Goal: Check status: Check status

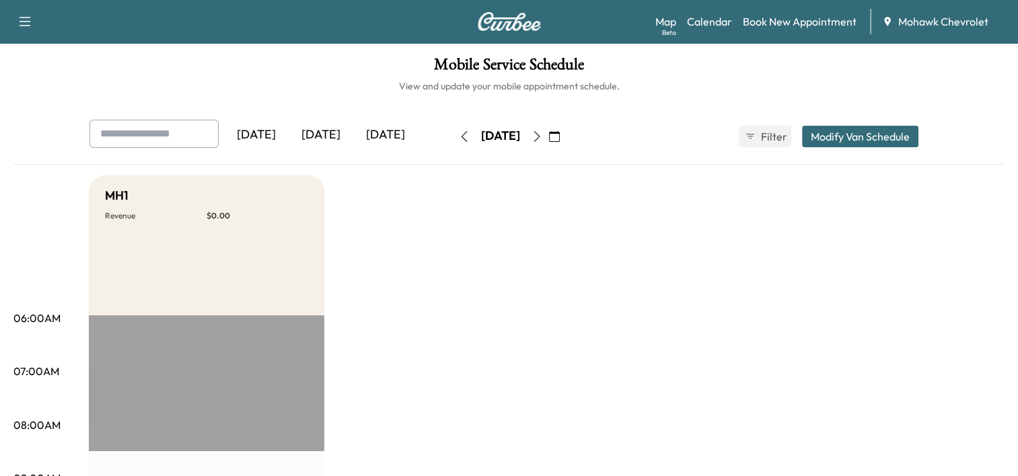
click at [566, 142] on button "button" at bounding box center [554, 137] width 23 height 22
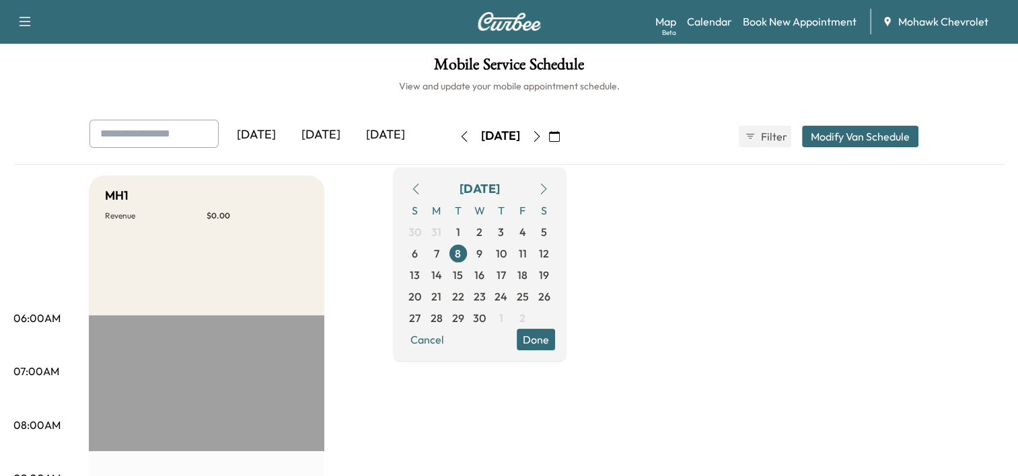
click at [549, 186] on icon "button" at bounding box center [543, 189] width 11 height 11
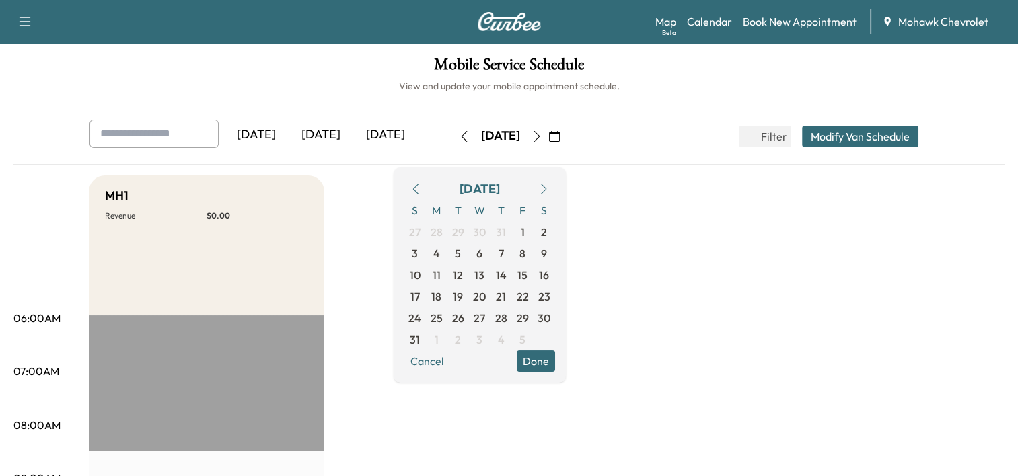
click at [549, 186] on icon "button" at bounding box center [543, 189] width 11 height 11
click at [439, 256] on span "6" at bounding box center [436, 254] width 6 height 16
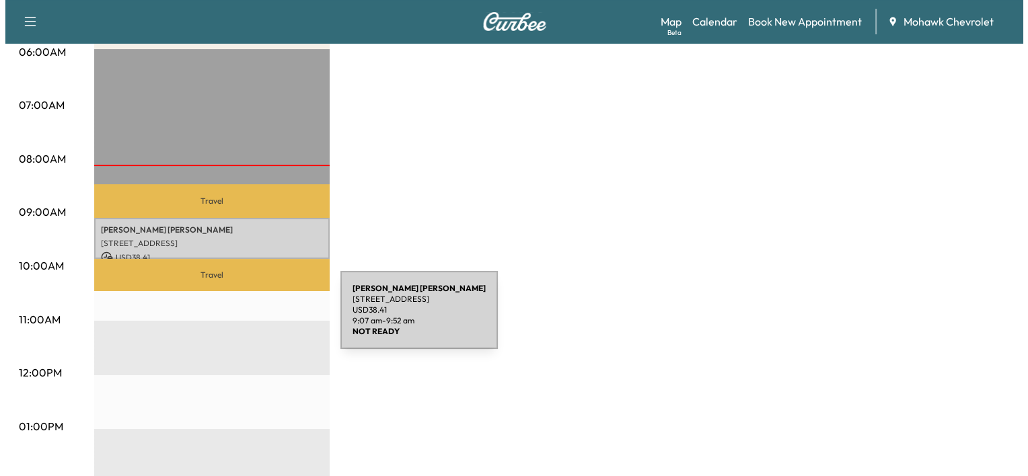
scroll to position [271, 0]
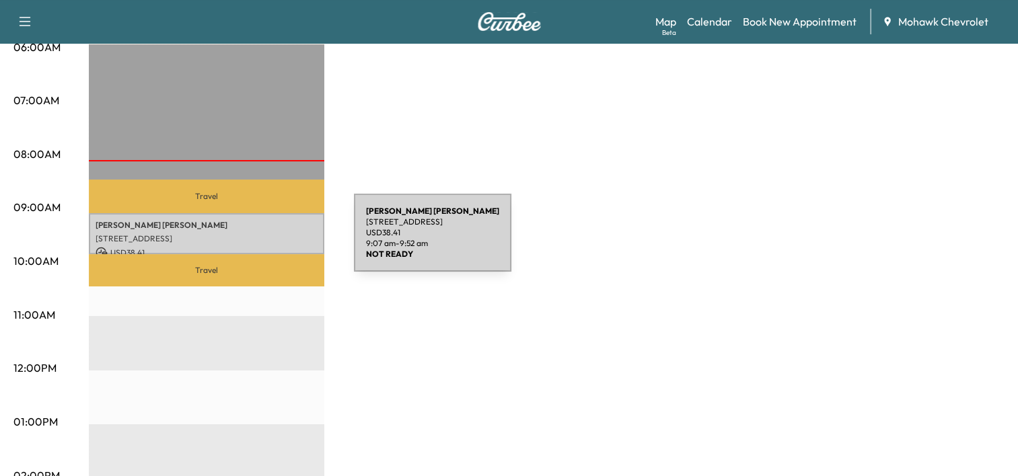
click at [253, 241] on p "[STREET_ADDRESS]" at bounding box center [207, 239] width 222 height 11
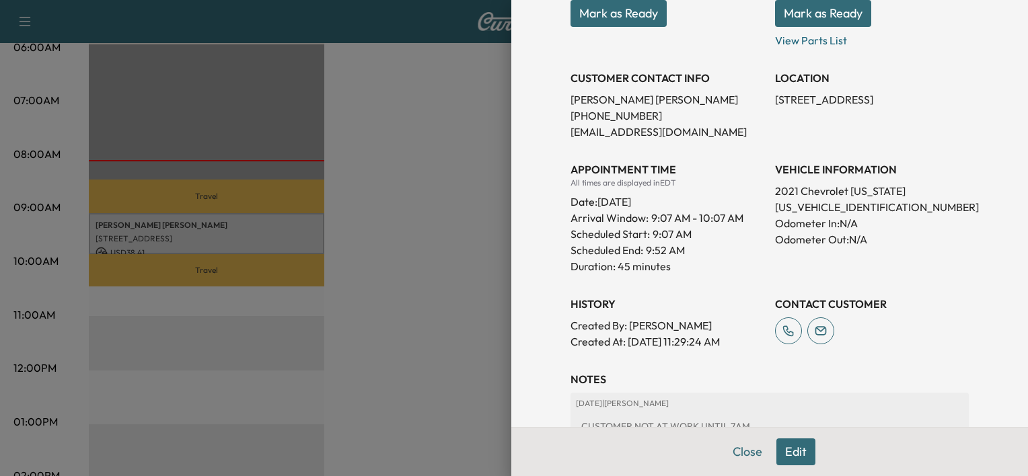
scroll to position [223, 0]
click at [445, 207] on div at bounding box center [514, 238] width 1028 height 476
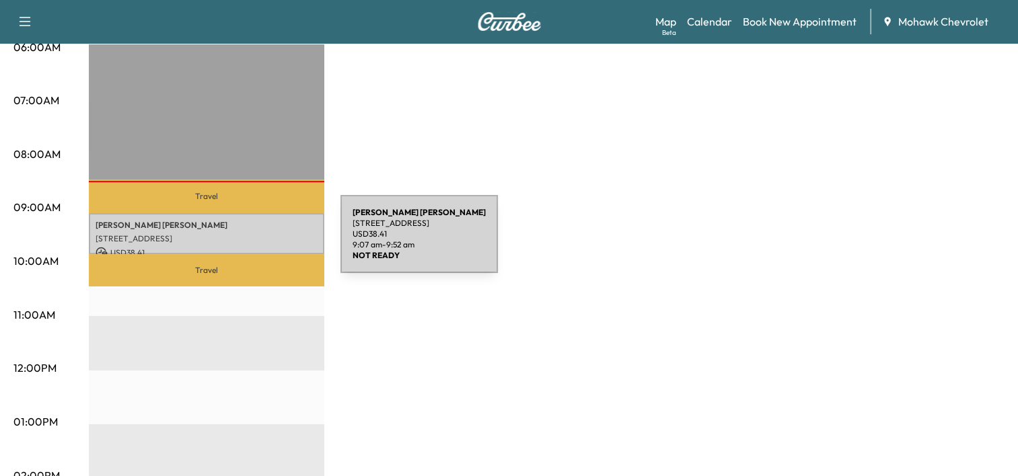
click at [240, 242] on div "DANIEL HERKEL 59 Railroad Ave, Albany, NY 12205, USA USD 38.41 9:07 am - 9:52 am" at bounding box center [207, 233] width 236 height 41
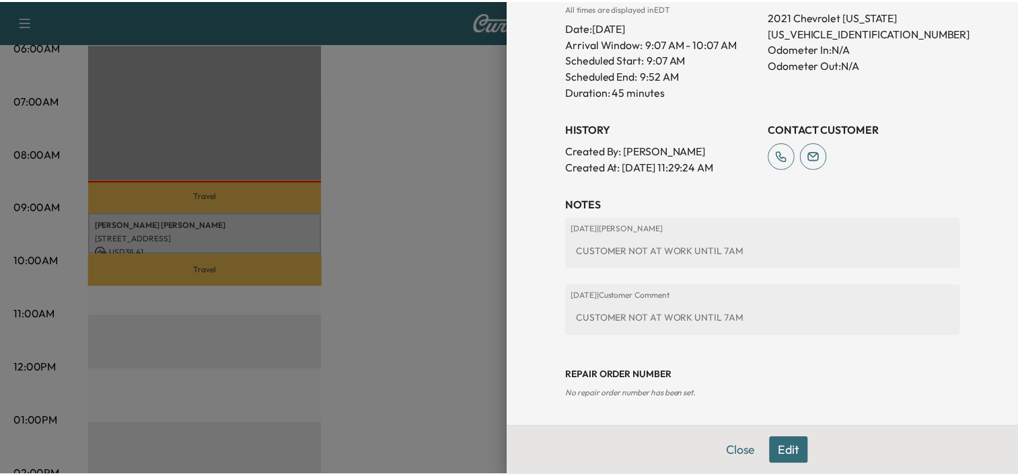
scroll to position [0, 0]
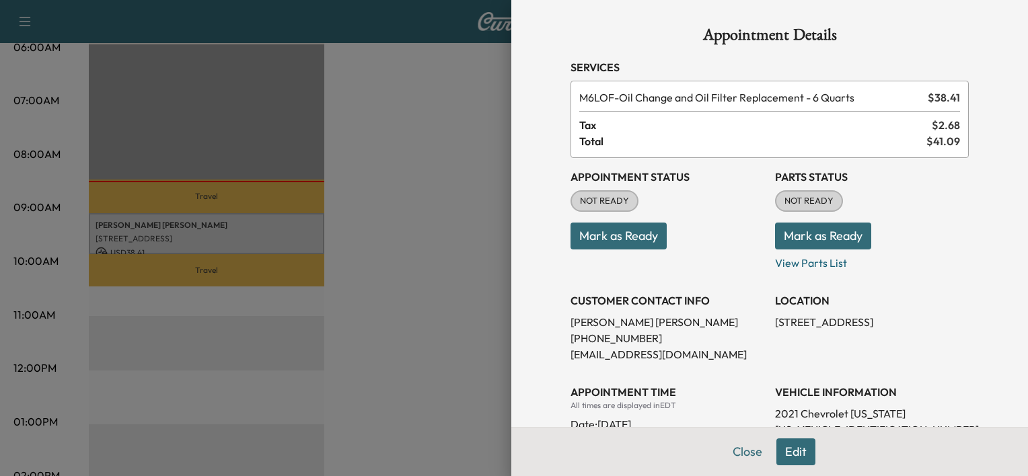
click at [464, 335] on div at bounding box center [514, 238] width 1028 height 476
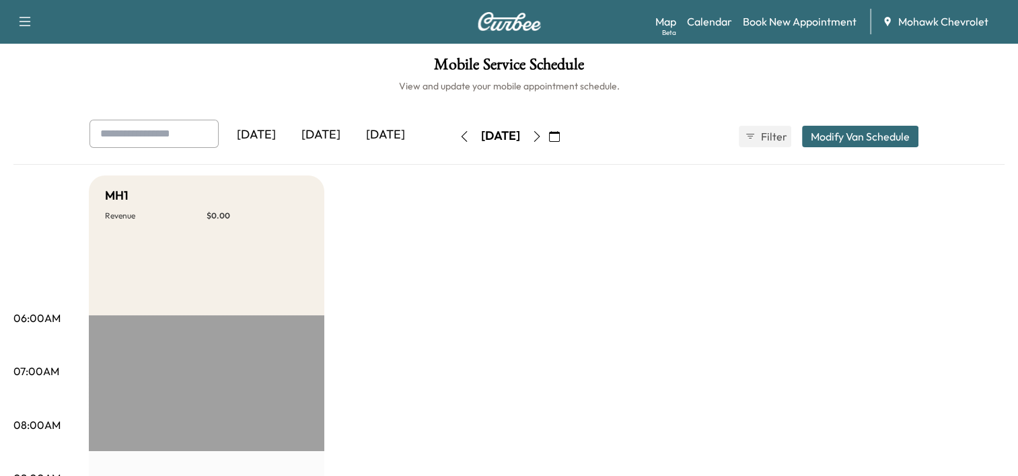
click at [560, 141] on icon "button" at bounding box center [554, 136] width 11 height 11
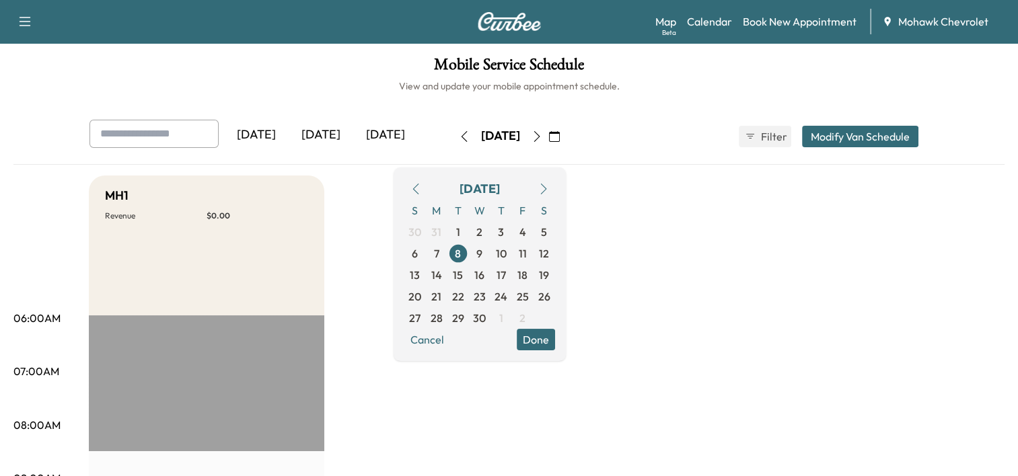
click at [555, 194] on button "button" at bounding box center [543, 189] width 23 height 22
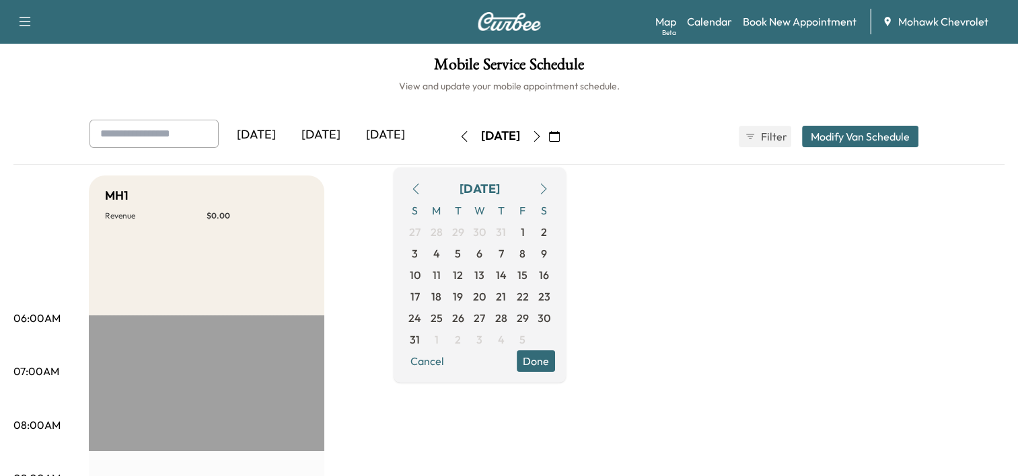
click at [555, 194] on button "button" at bounding box center [543, 189] width 23 height 22
click at [439, 250] on span "6" at bounding box center [436, 254] width 6 height 16
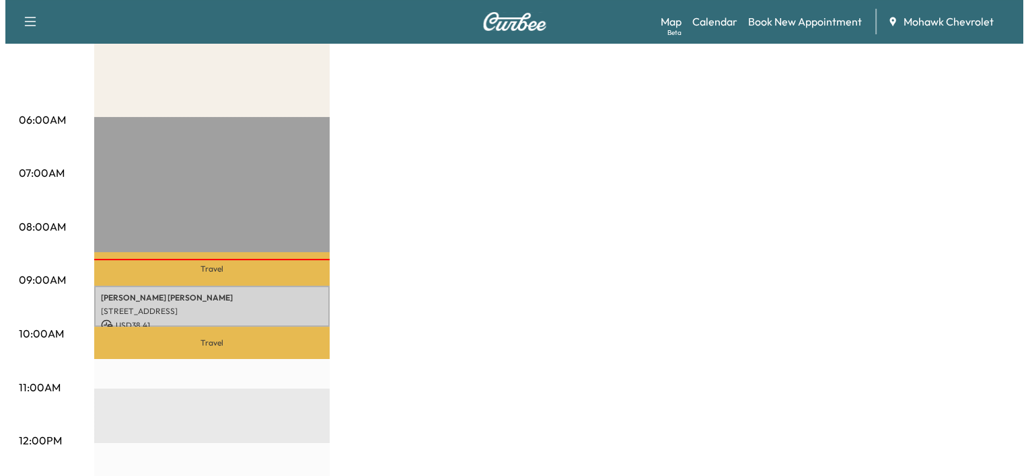
scroll to position [201, 0]
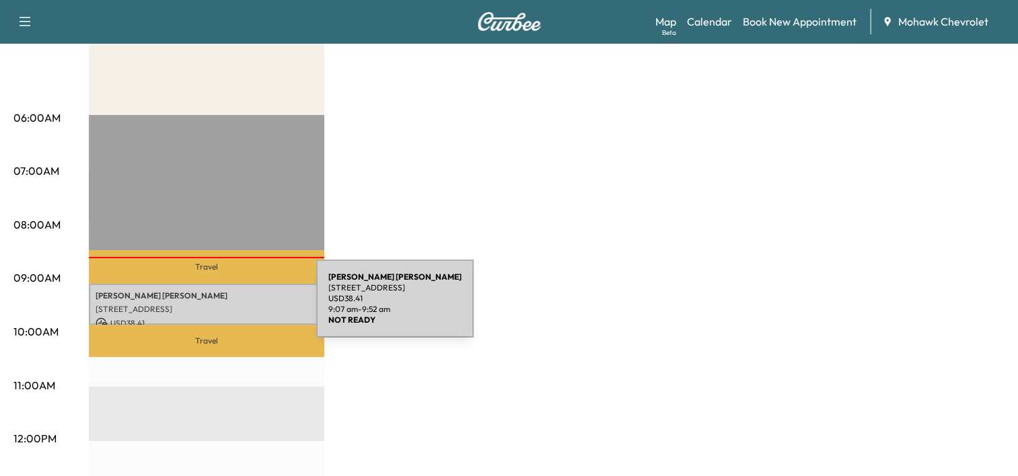
click at [215, 307] on p "[STREET_ADDRESS]" at bounding box center [207, 309] width 222 height 11
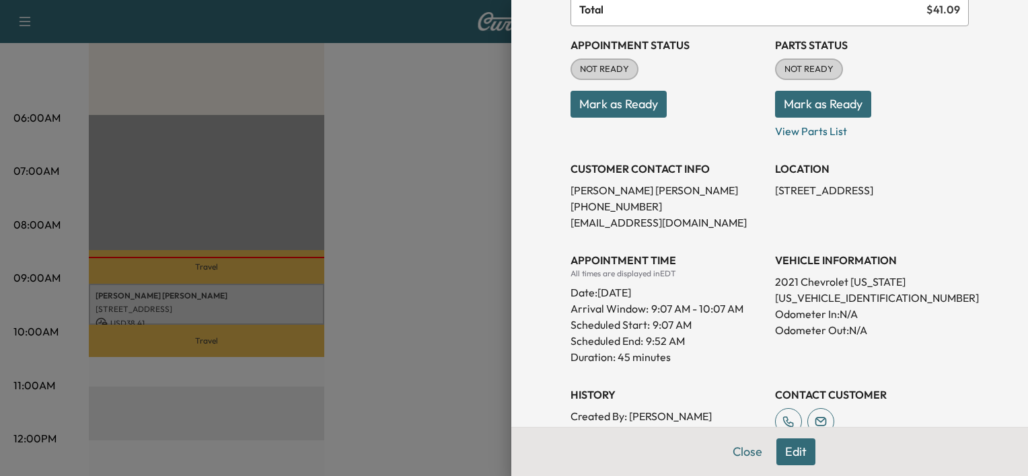
scroll to position [132, 0]
drag, startPoint x: 880, startPoint y: 298, endPoint x: 762, endPoint y: 299, distance: 118.4
click at [762, 299] on div "Appointment Status NOT READY Mark as Ready Parts Status NOT READY Mark as Ready…" at bounding box center [770, 233] width 398 height 415
drag, startPoint x: 762, startPoint y: 299, endPoint x: 781, endPoint y: 299, distance: 19.5
copy p "[US_VEHICLE_IDENTIFICATION_NUMBER]"
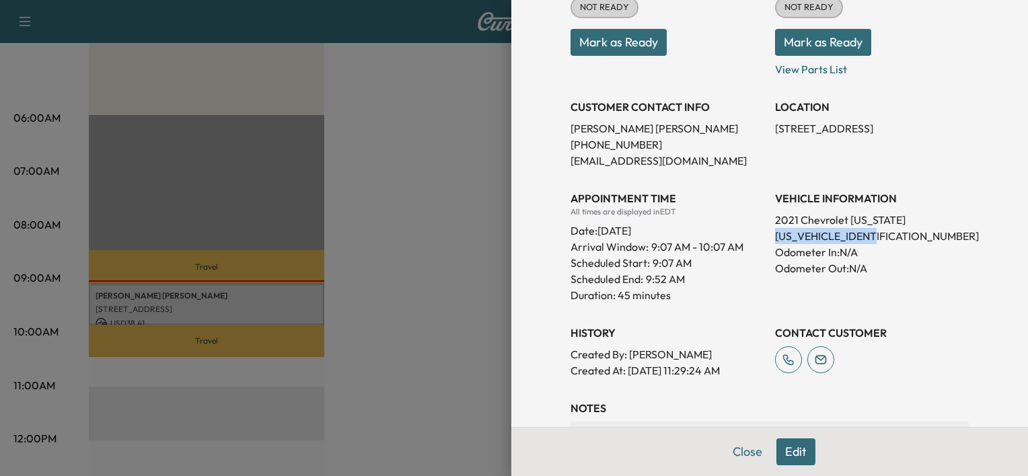
scroll to position [199, 0]
